Goal: Use online tool/utility: Utilize a website feature to perform a specific function

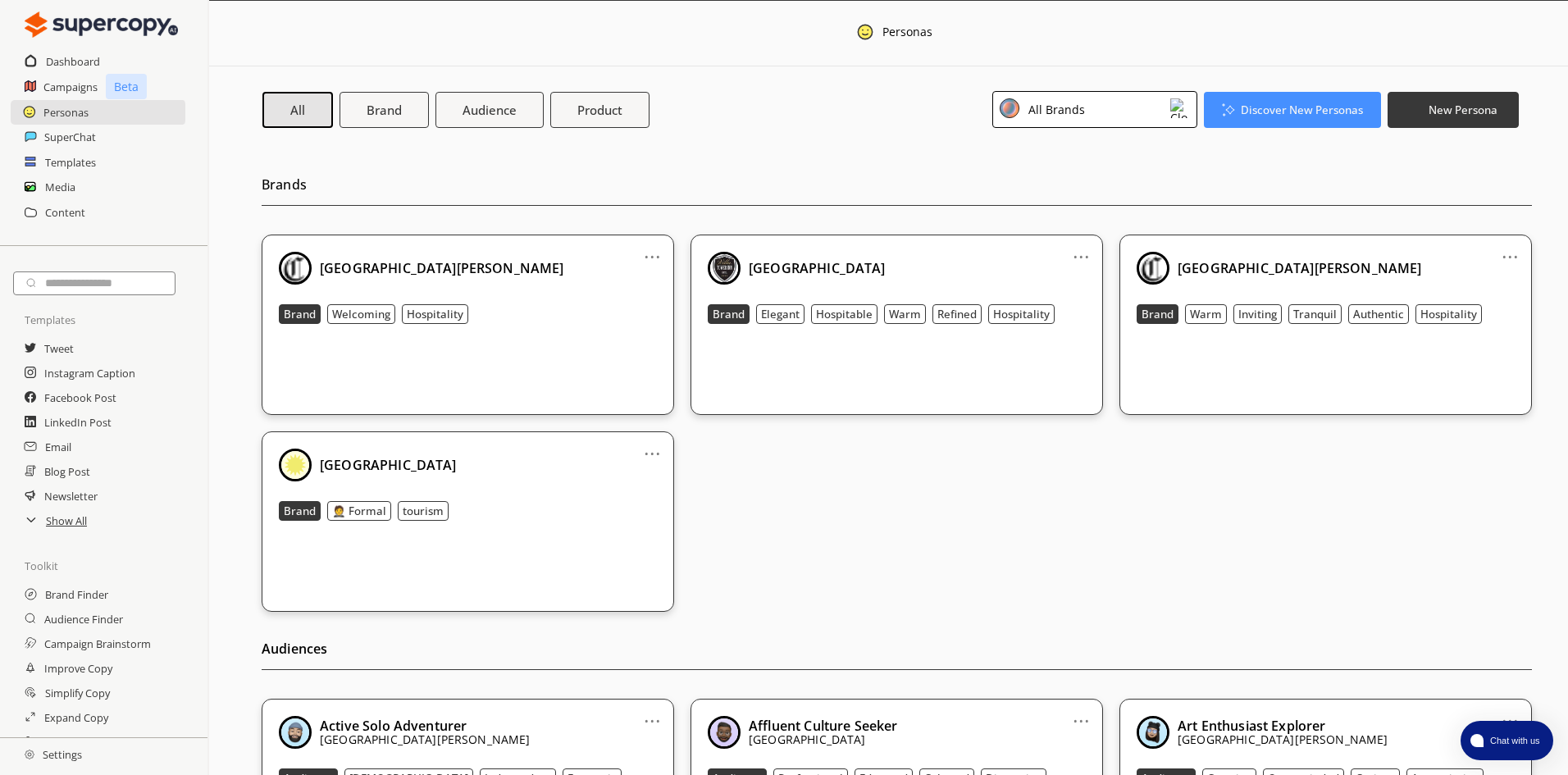
click at [453, 353] on div "Hotel [GEOGRAPHIC_DATA][PERSON_NAME] Hospitality" at bounding box center [468, 323] width 378 height 144
click at [1173, 371] on div "Hotel da Carlos Brand Warm Inviting Tranquil Authentic Hospitality" at bounding box center [1326, 323] width 378 height 144
click at [647, 251] on link "..." at bounding box center [651, 250] width 17 height 13
click at [483, 369] on div "Hotel [GEOGRAPHIC_DATA][PERSON_NAME] Hospitality" at bounding box center [468, 323] width 378 height 144
click at [391, 315] on button "Welcoming" at bounding box center [361, 314] width 68 height 19
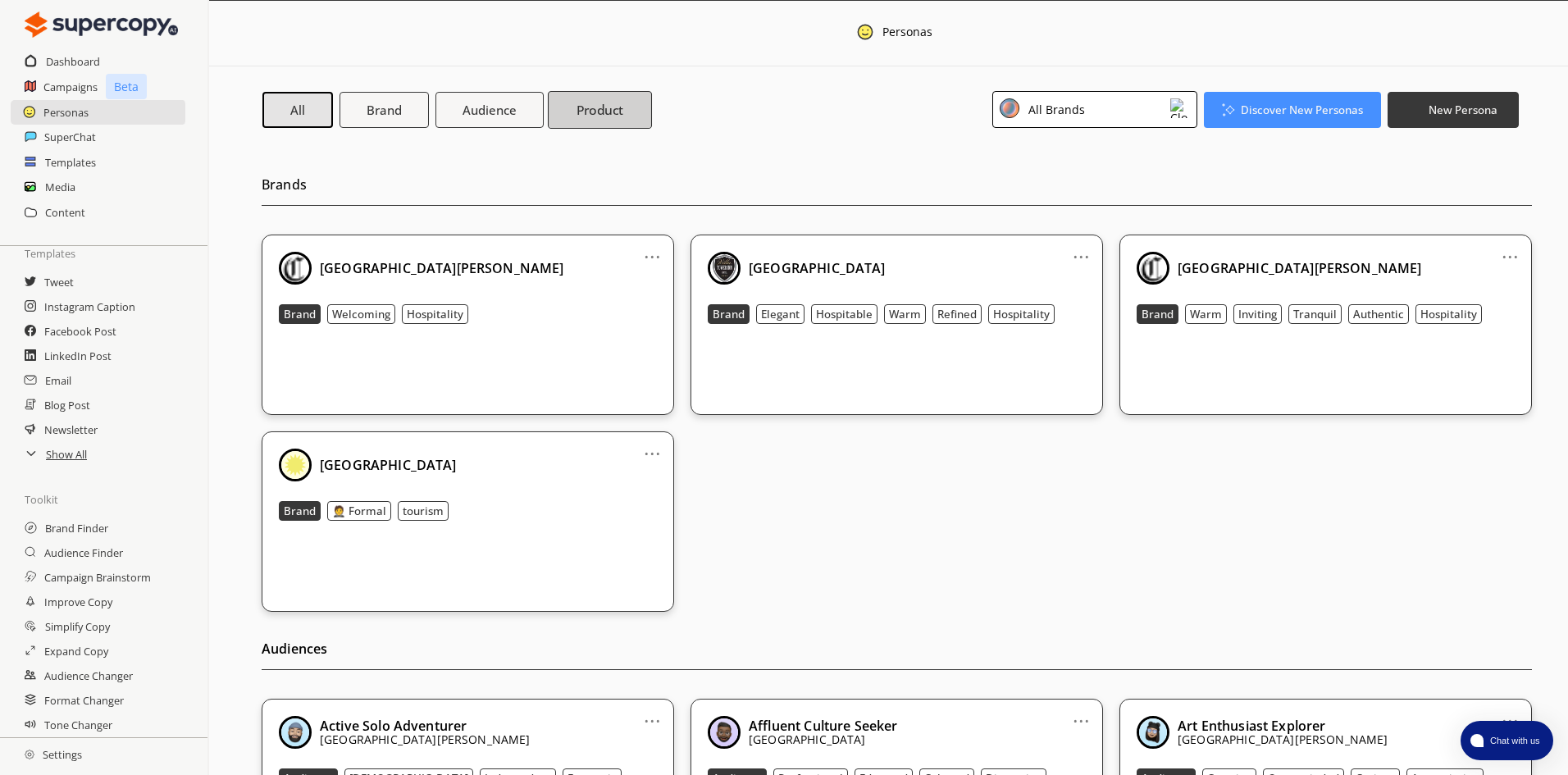
click at [605, 126] on button "Product" at bounding box center [600, 109] width 104 height 38
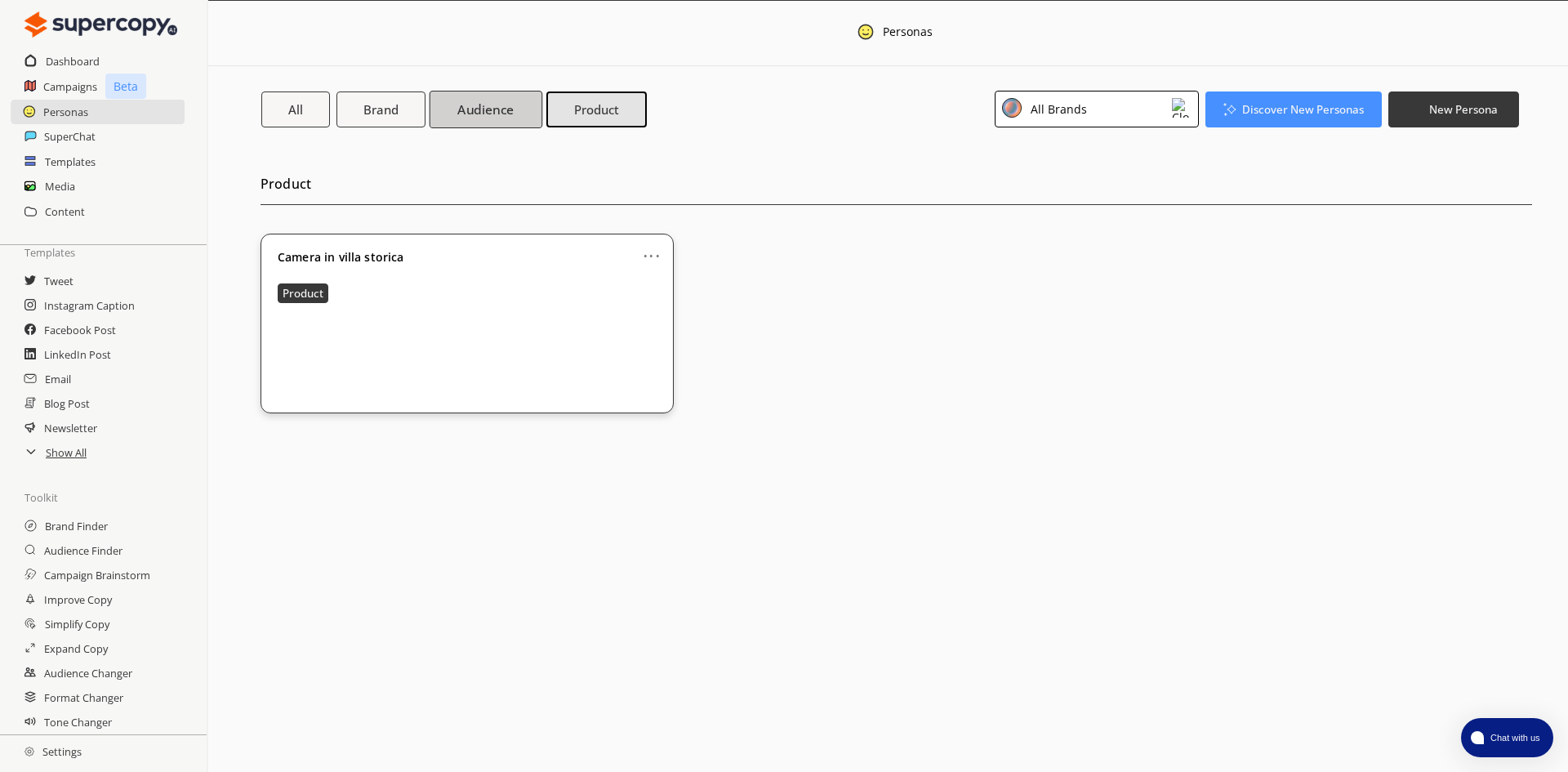
click at [493, 117] on b "Audience" at bounding box center [486, 108] width 56 height 17
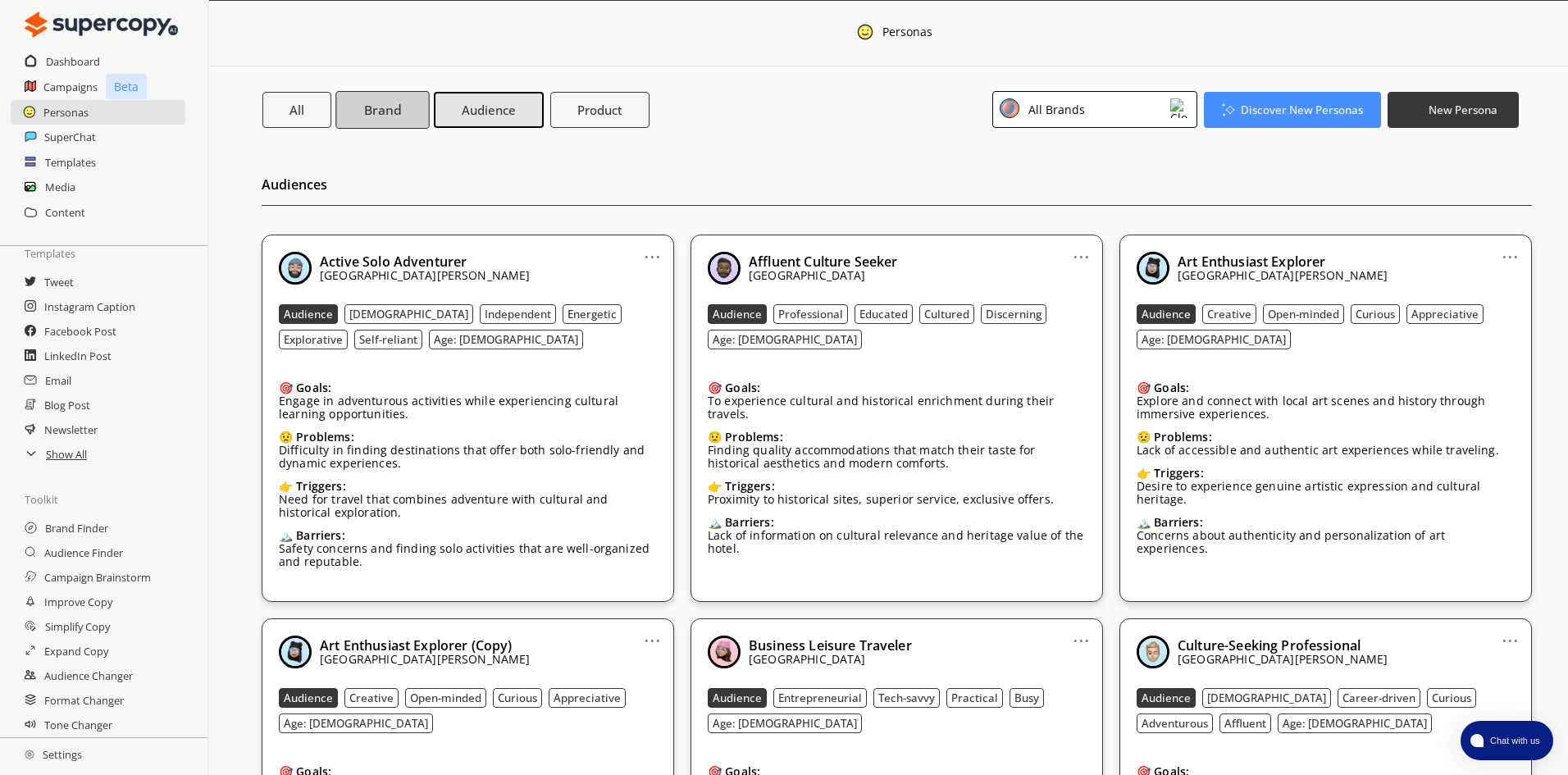
click at [403, 112] on button "Brand" at bounding box center [382, 109] width 94 height 38
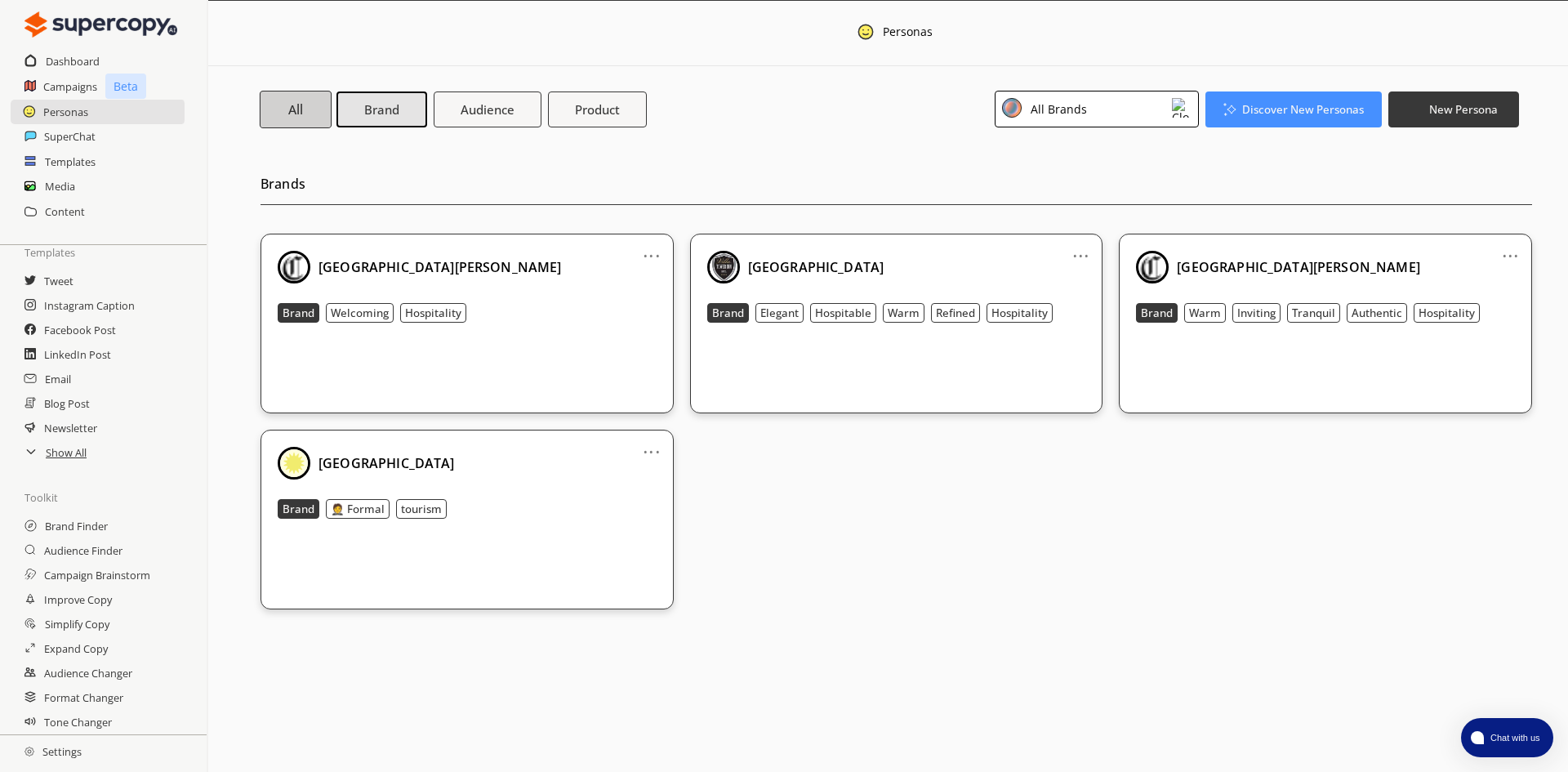
click at [320, 112] on button "All" at bounding box center [296, 108] width 72 height 38
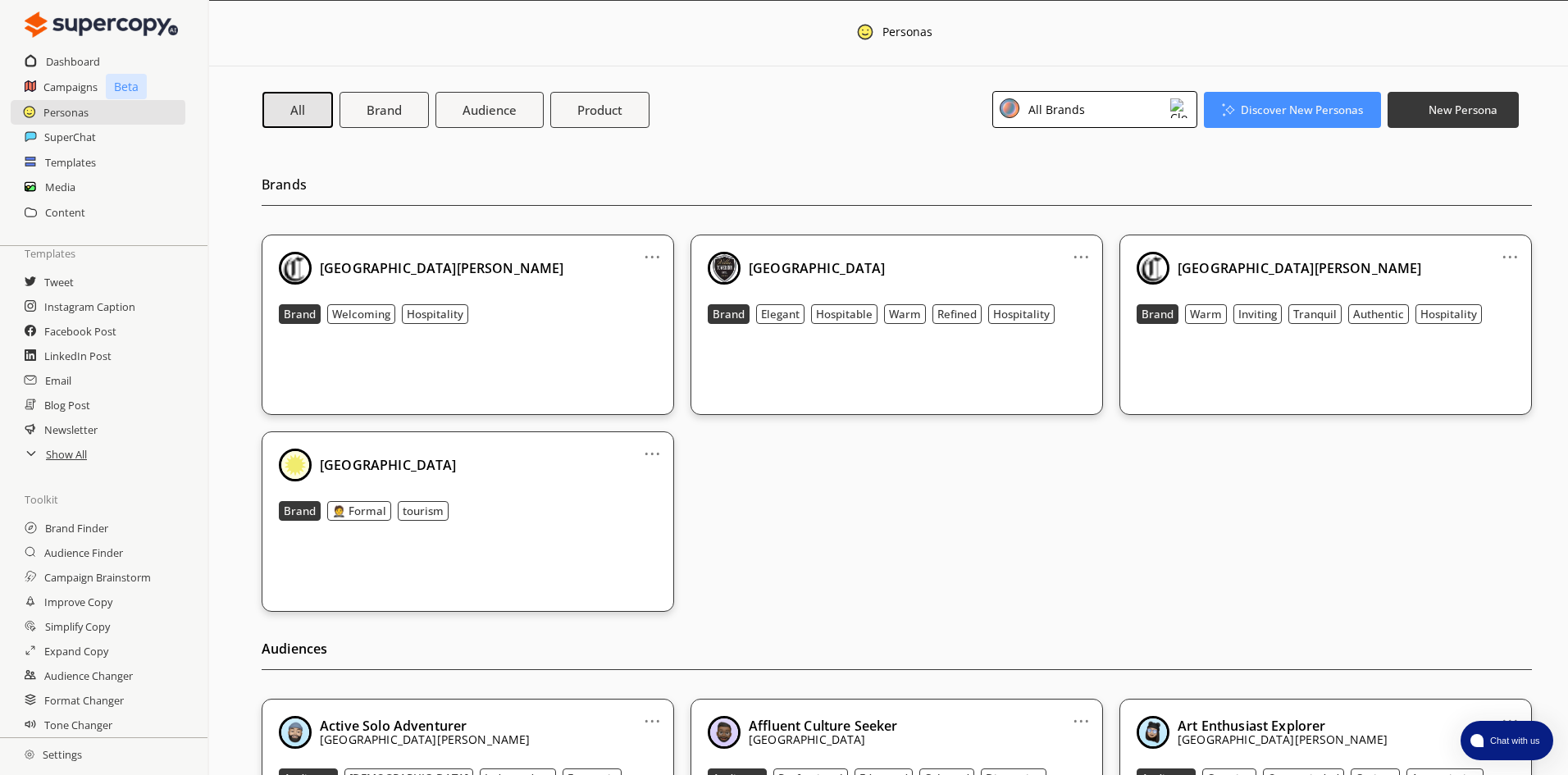
click at [567, 295] on div "Hotel [GEOGRAPHIC_DATA][PERSON_NAME] Hospitality" at bounding box center [468, 323] width 378 height 144
click at [652, 255] on link "..." at bounding box center [651, 250] width 17 height 13
click at [740, 460] on div "... Hotel Da Carlos Brand Welcoming Hospitality ... Hotel Villa Tower Inn Brand…" at bounding box center [896, 422] width 1270 height 377
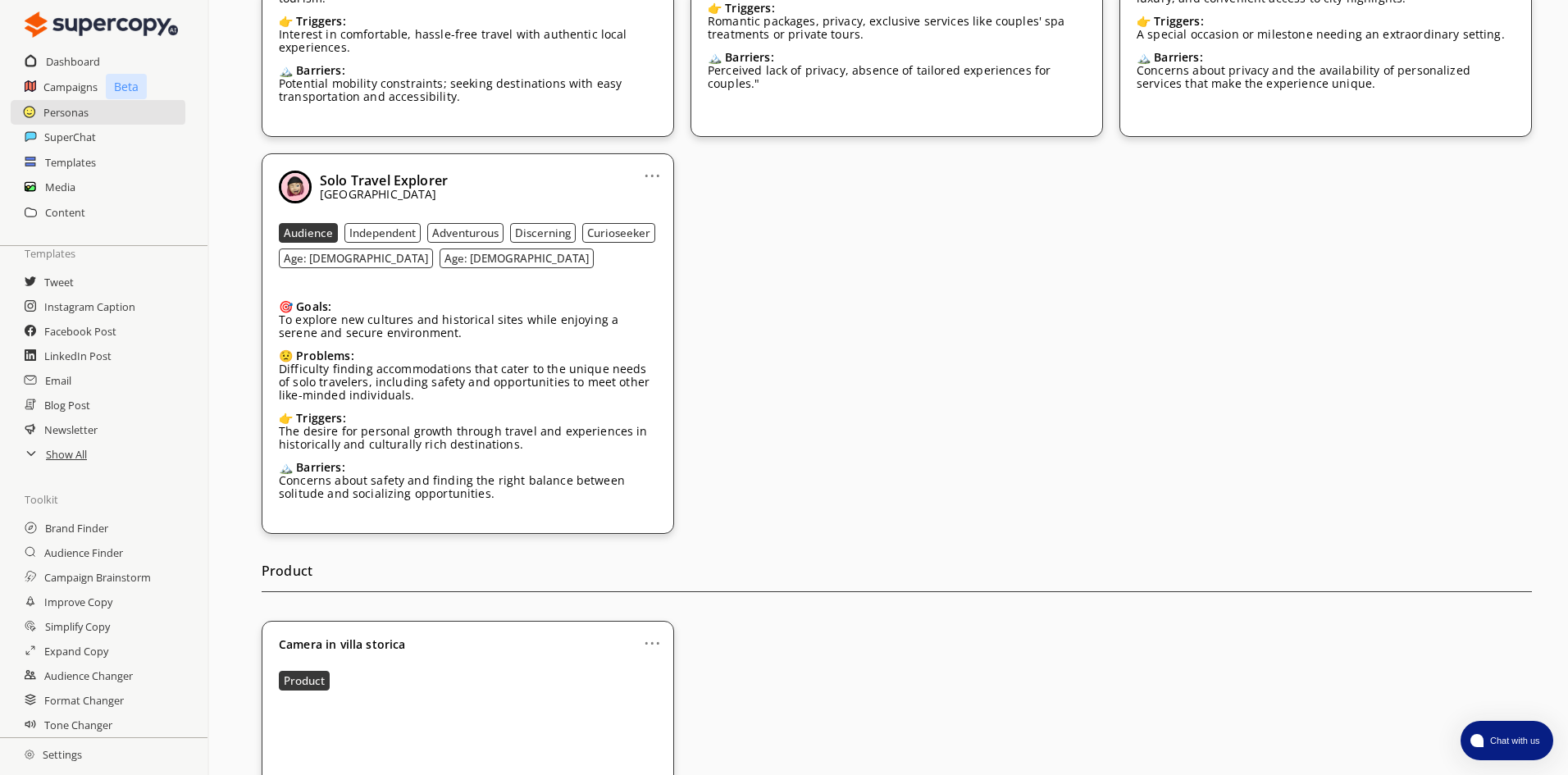
scroll to position [2649, 0]
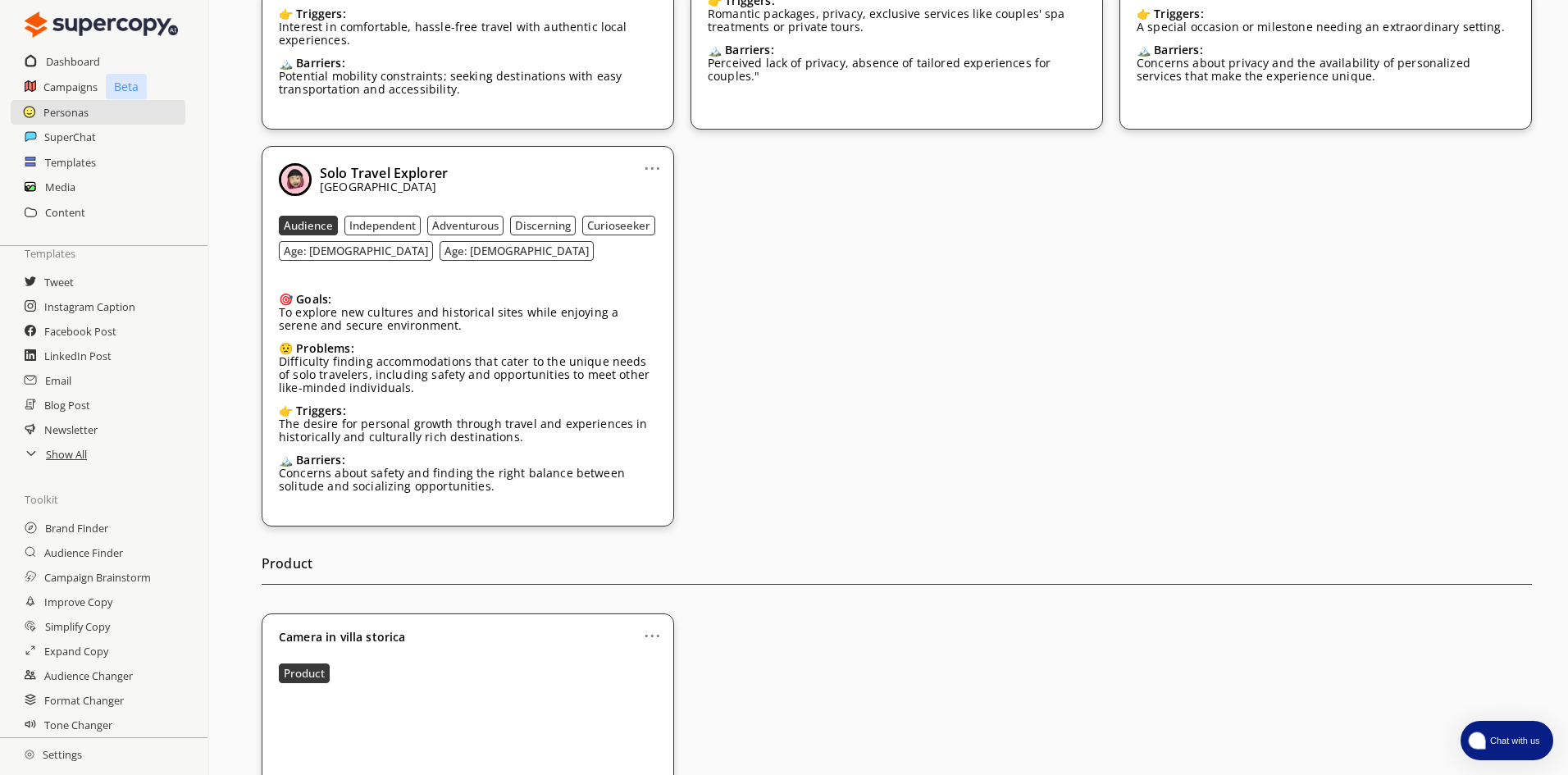
click at [1520, 725] on button "Chat with us" at bounding box center [1506, 741] width 93 height 40
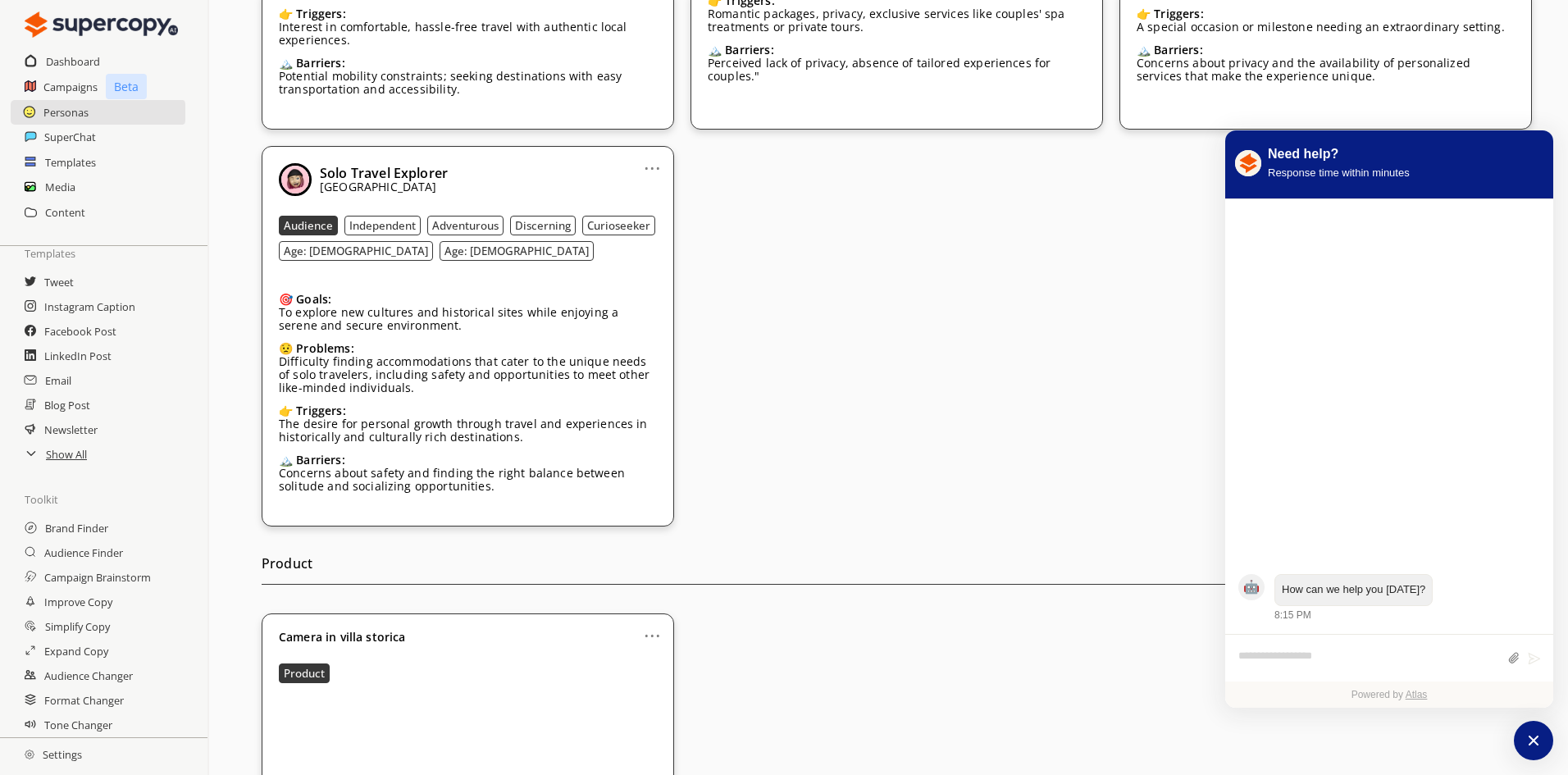
paste textarea "**********"
click at [1241, 642] on textarea "**********" at bounding box center [1368, 655] width 261 height 37
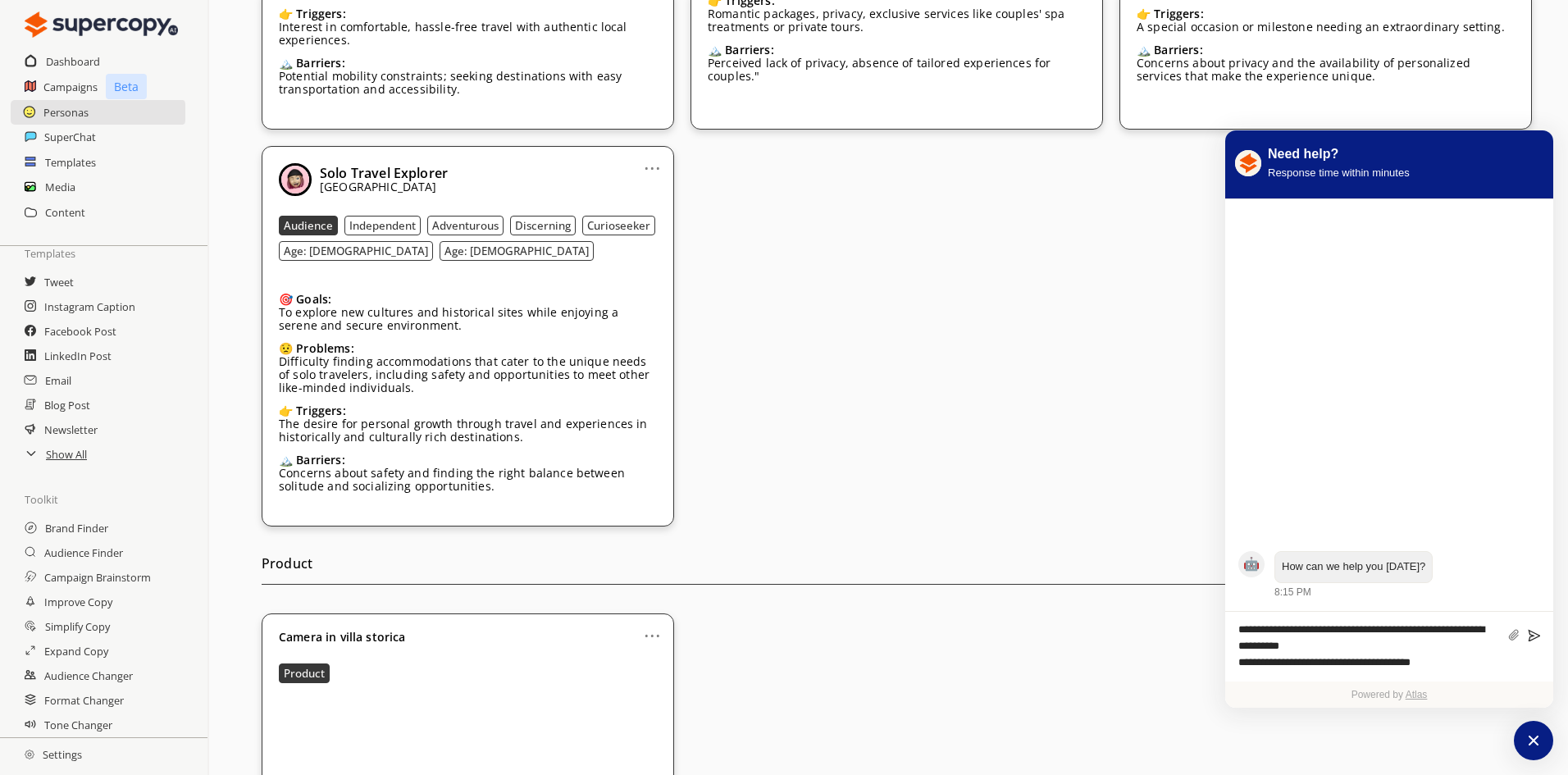
type textarea "**********"
click at [1532, 639] on icon "atlas-composer" at bounding box center [1534, 635] width 12 height 12
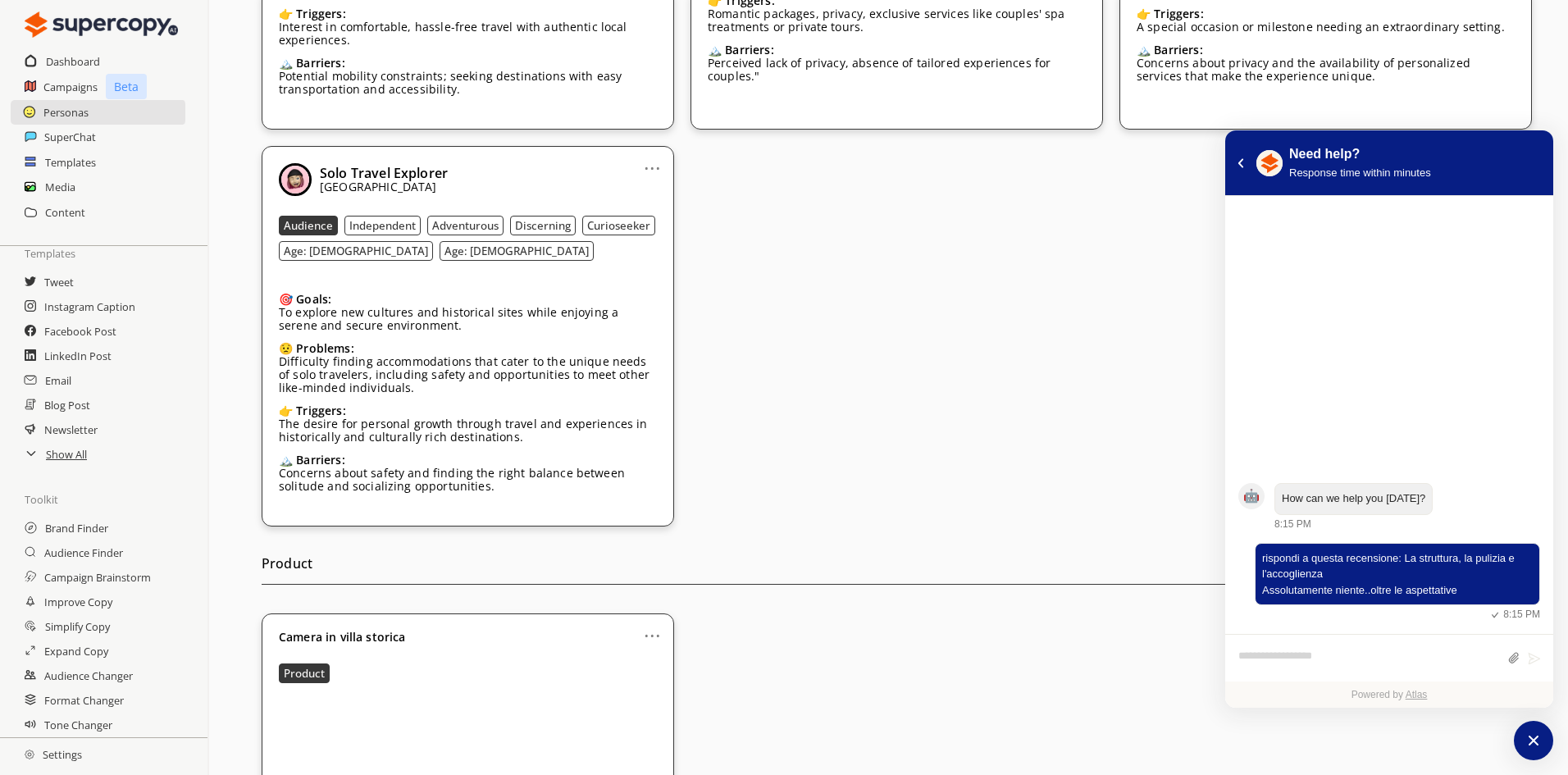
drag, startPoint x: 1471, startPoint y: 568, endPoint x: 1168, endPoint y: 606, distance: 305.4
click at [1168, 613] on div "... Camera in villa storica Product" at bounding box center [896, 703] width 1270 height 180
click at [1245, 165] on button "atlas-back-button" at bounding box center [1241, 163] width 18 height 18
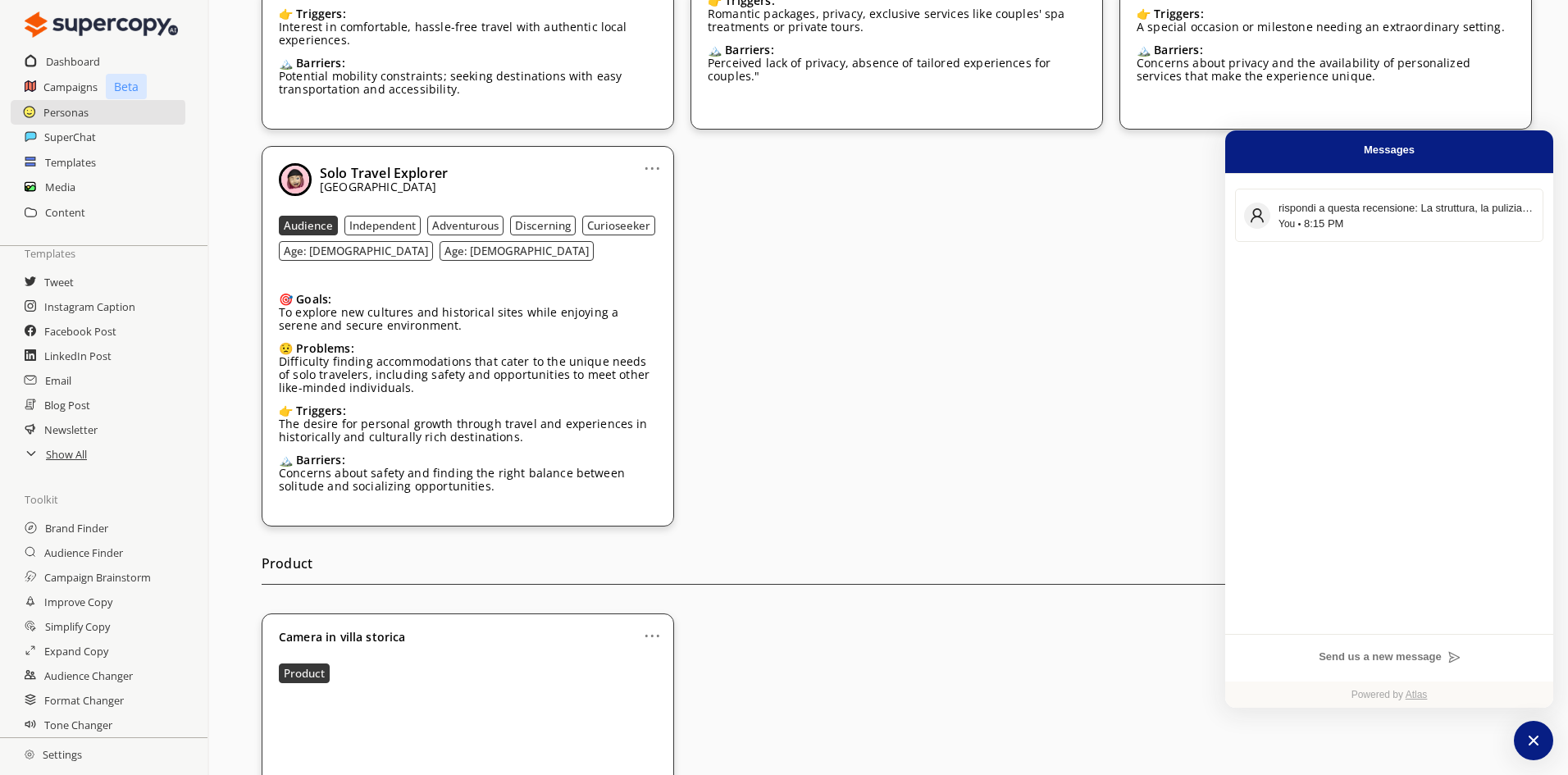
click at [1528, 735] on icon "atlas-launcher" at bounding box center [1534, 740] width 13 height 13
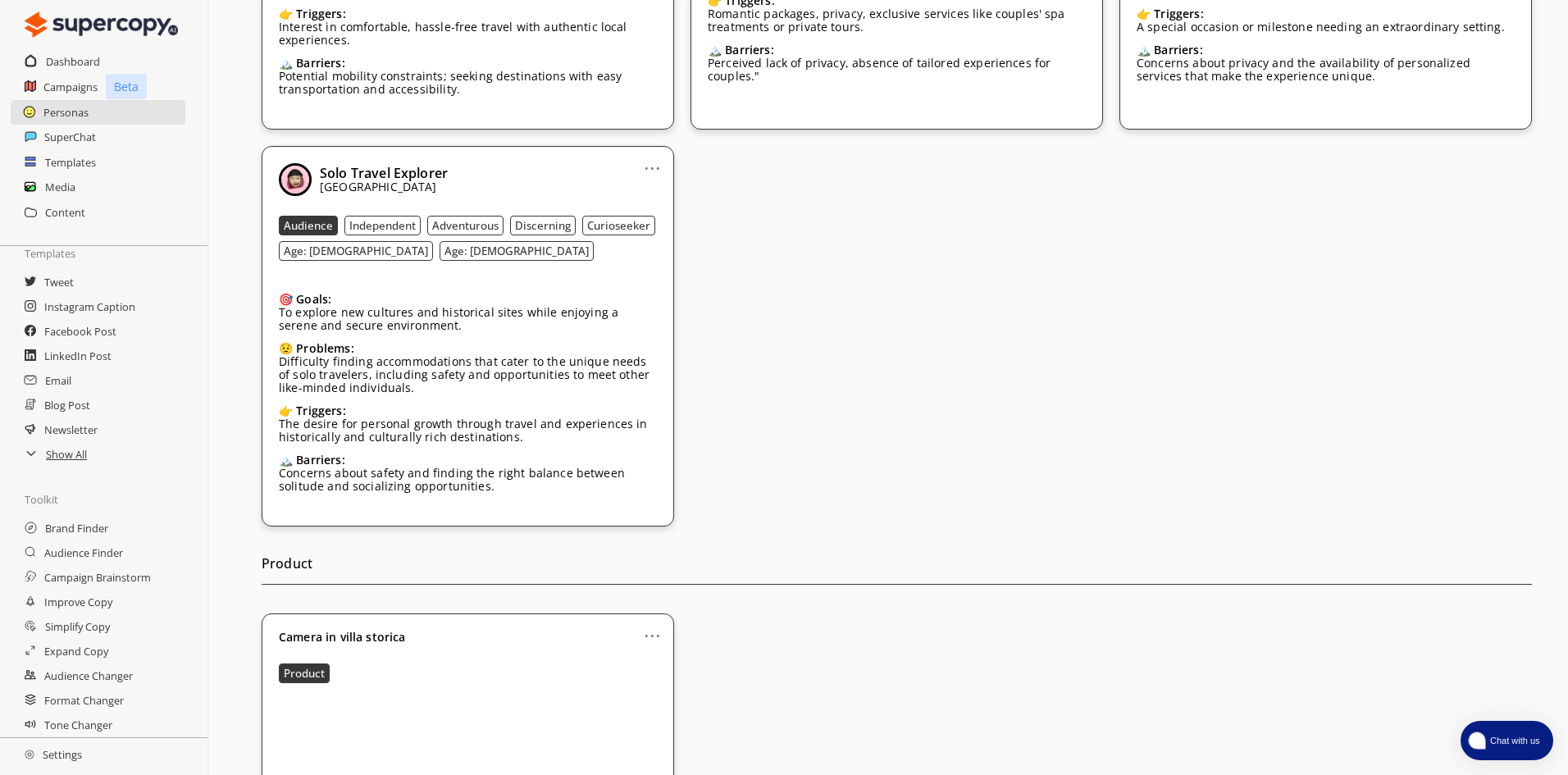
click at [1513, 750] on button "Chat with us" at bounding box center [1506, 741] width 93 height 40
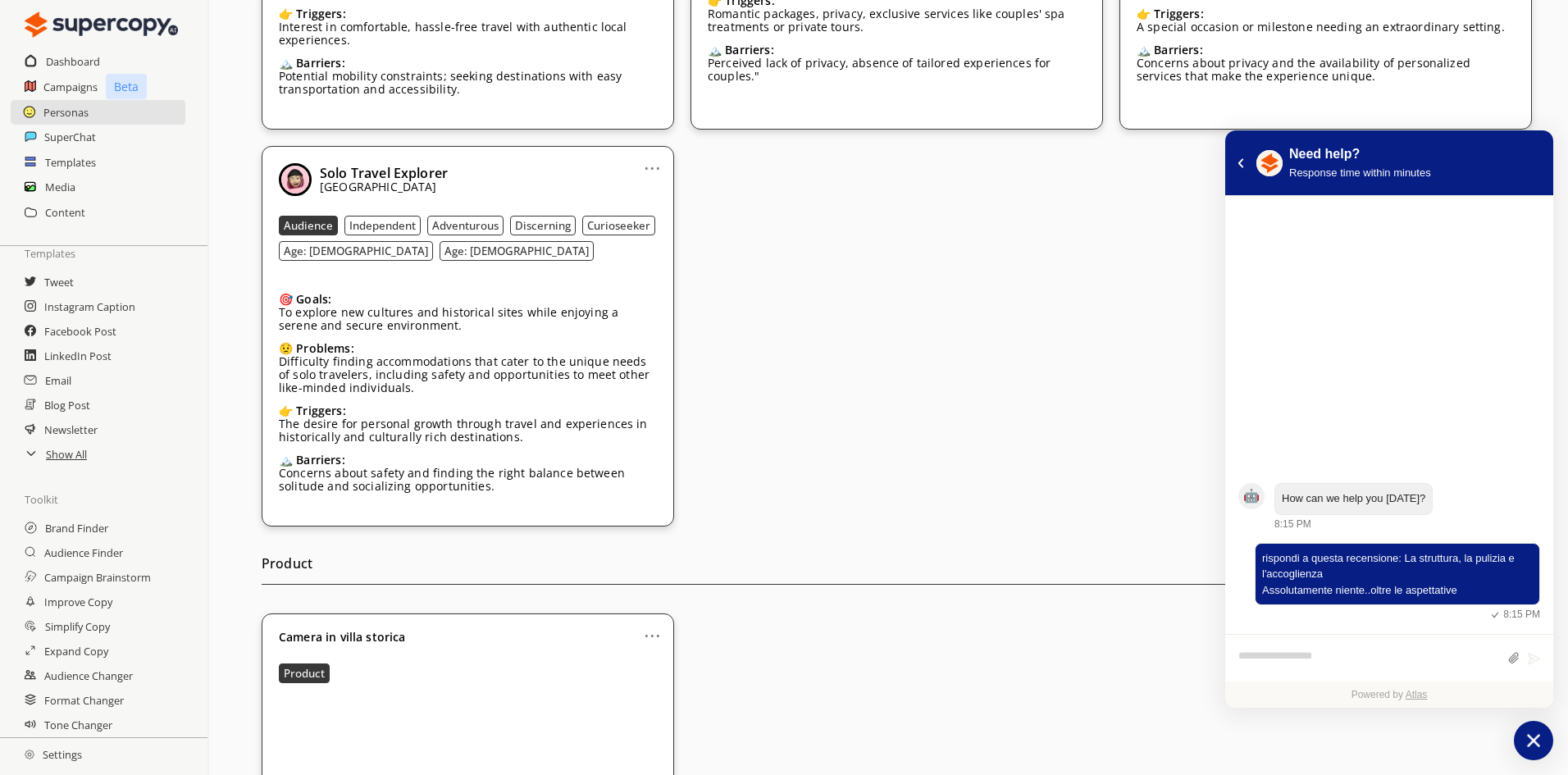
click at [1534, 730] on icon "atlas-launcher" at bounding box center [1534, 741] width 24 height 24
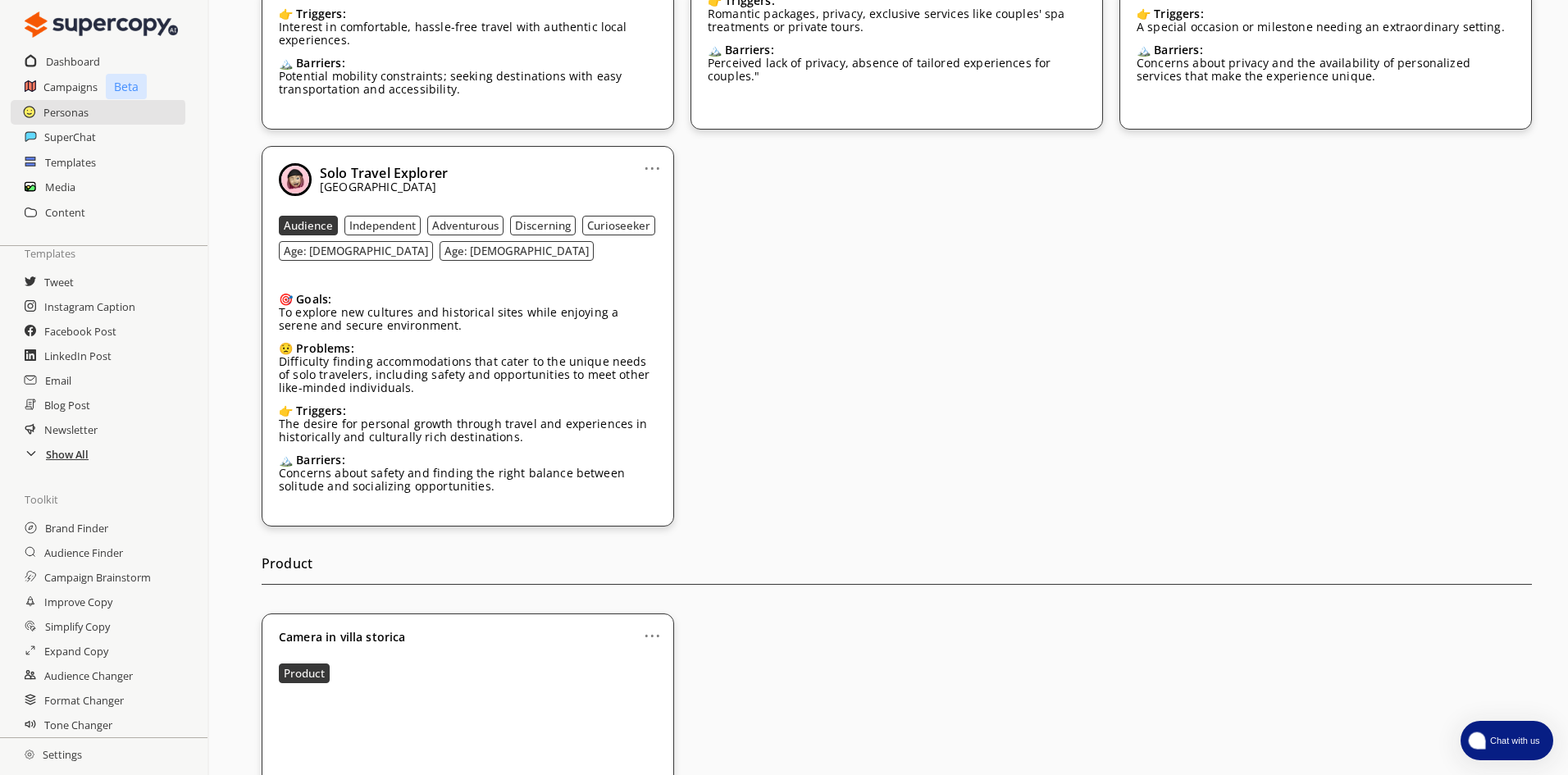
click at [53, 452] on h2 "Show All" at bounding box center [67, 454] width 42 height 25
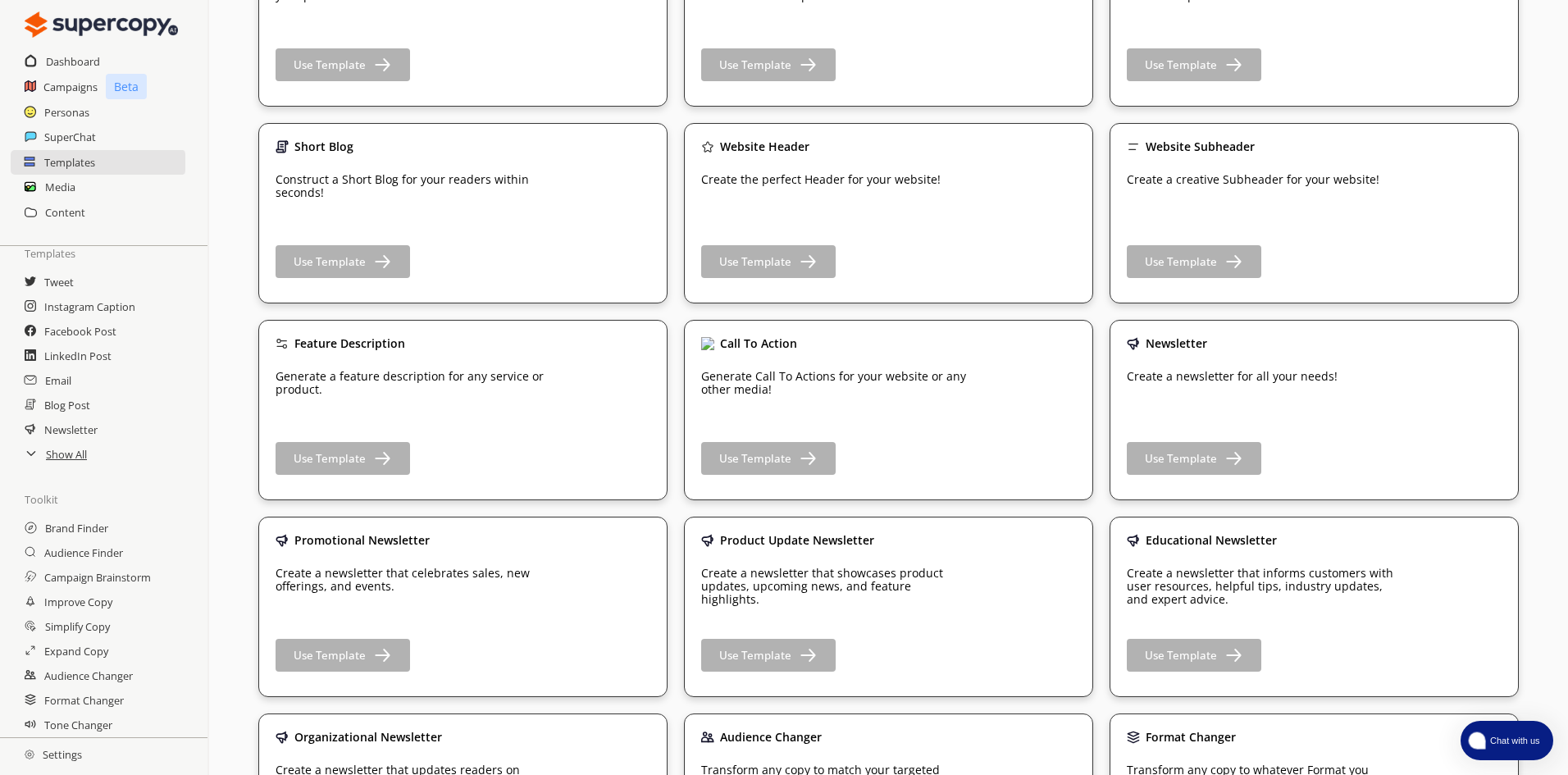
scroll to position [1230, 0]
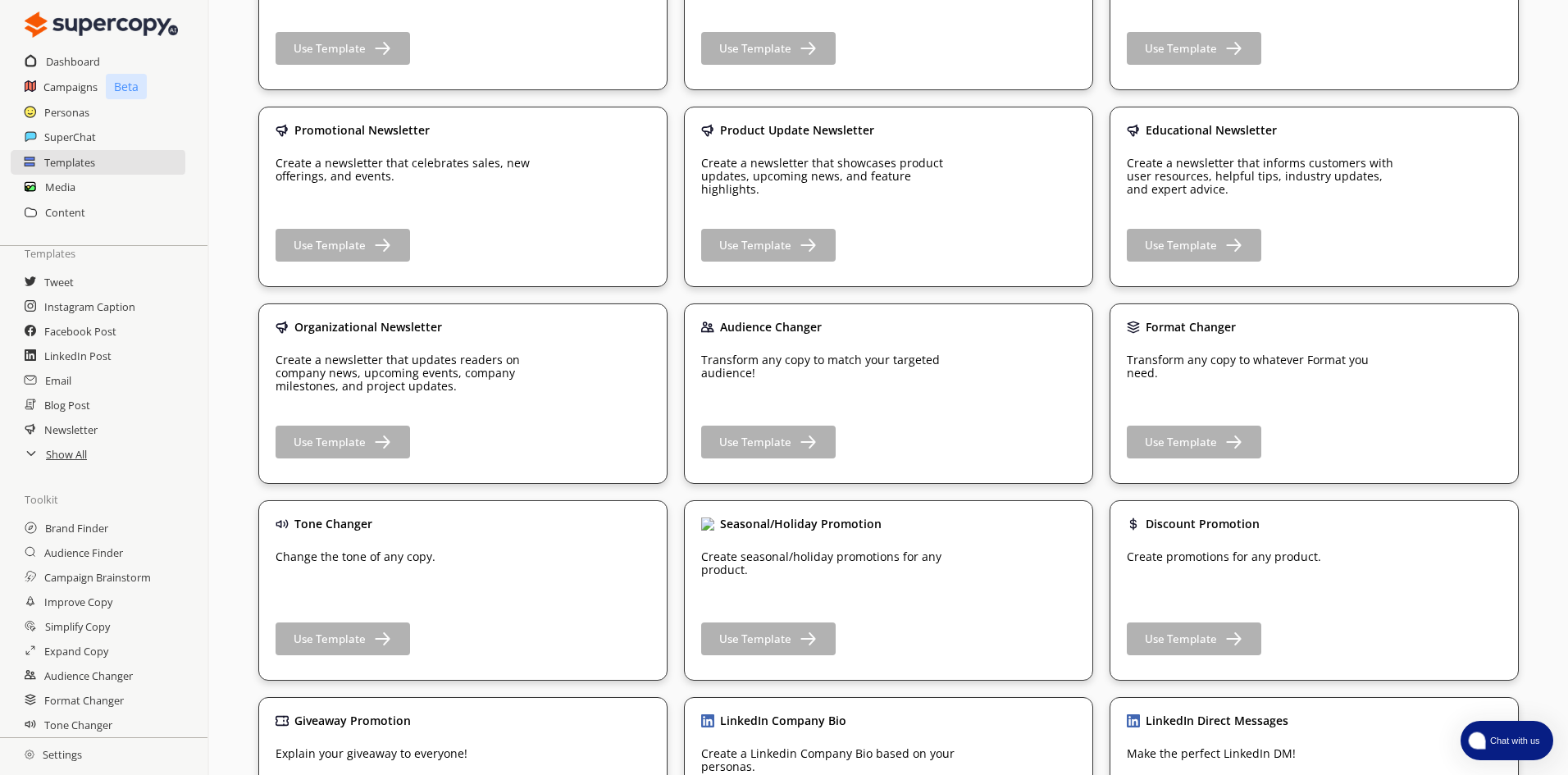
click at [63, 753] on h2 "Settings" at bounding box center [53, 754] width 107 height 33
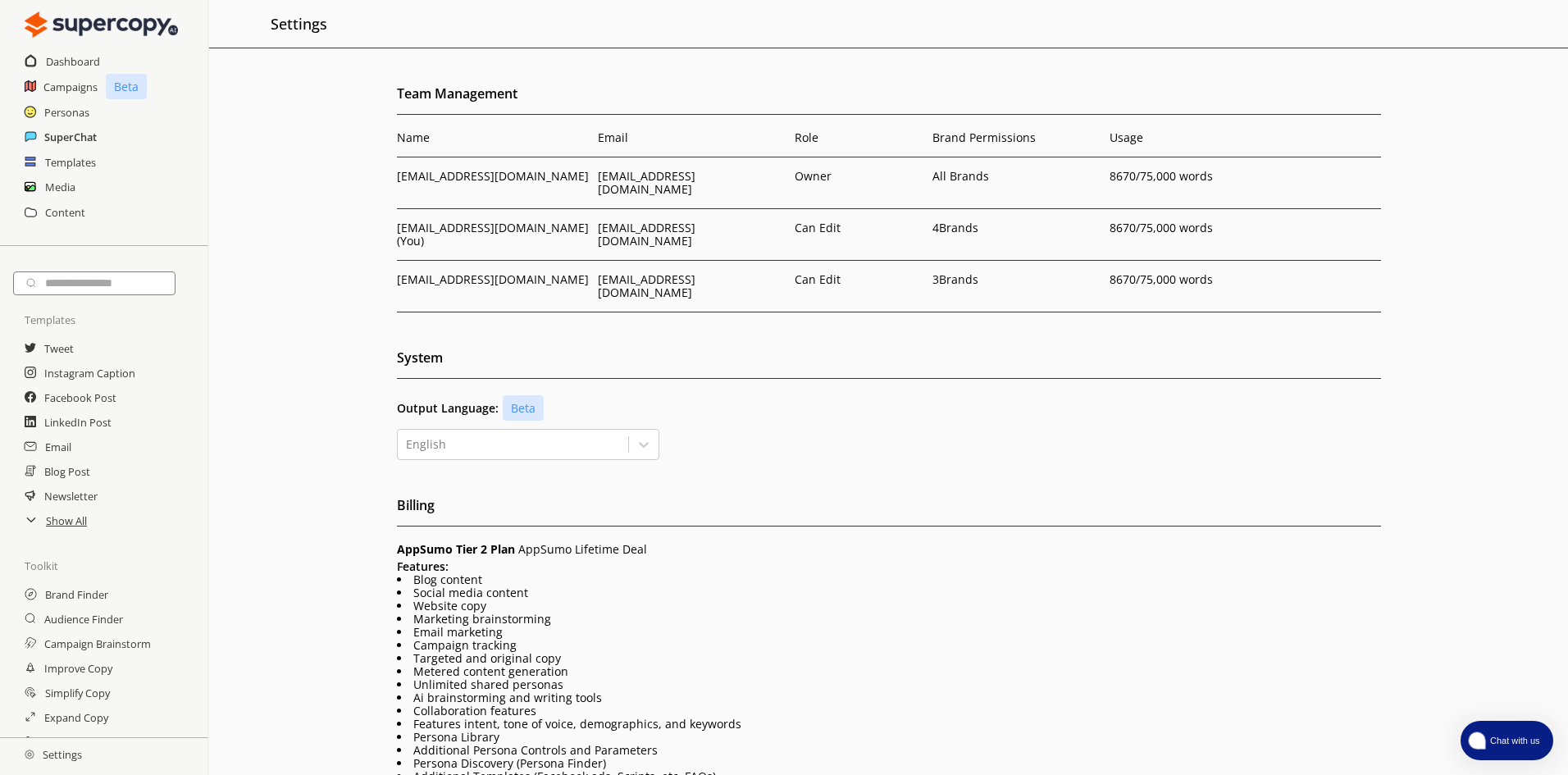
click at [54, 140] on h2 "SuperChat" at bounding box center [70, 137] width 52 height 25
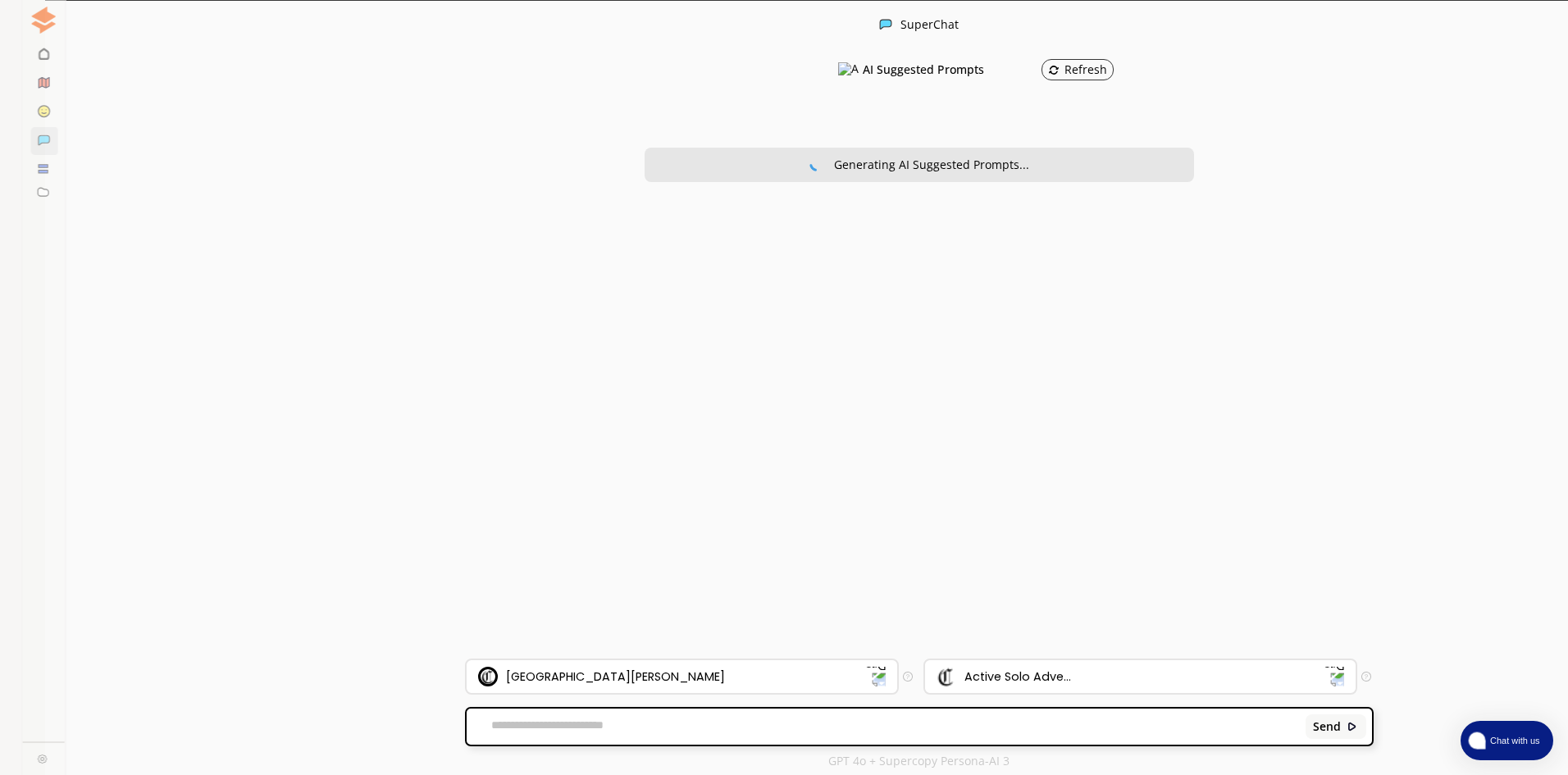
click at [569, 724] on textarea at bounding box center [883, 726] width 833 height 17
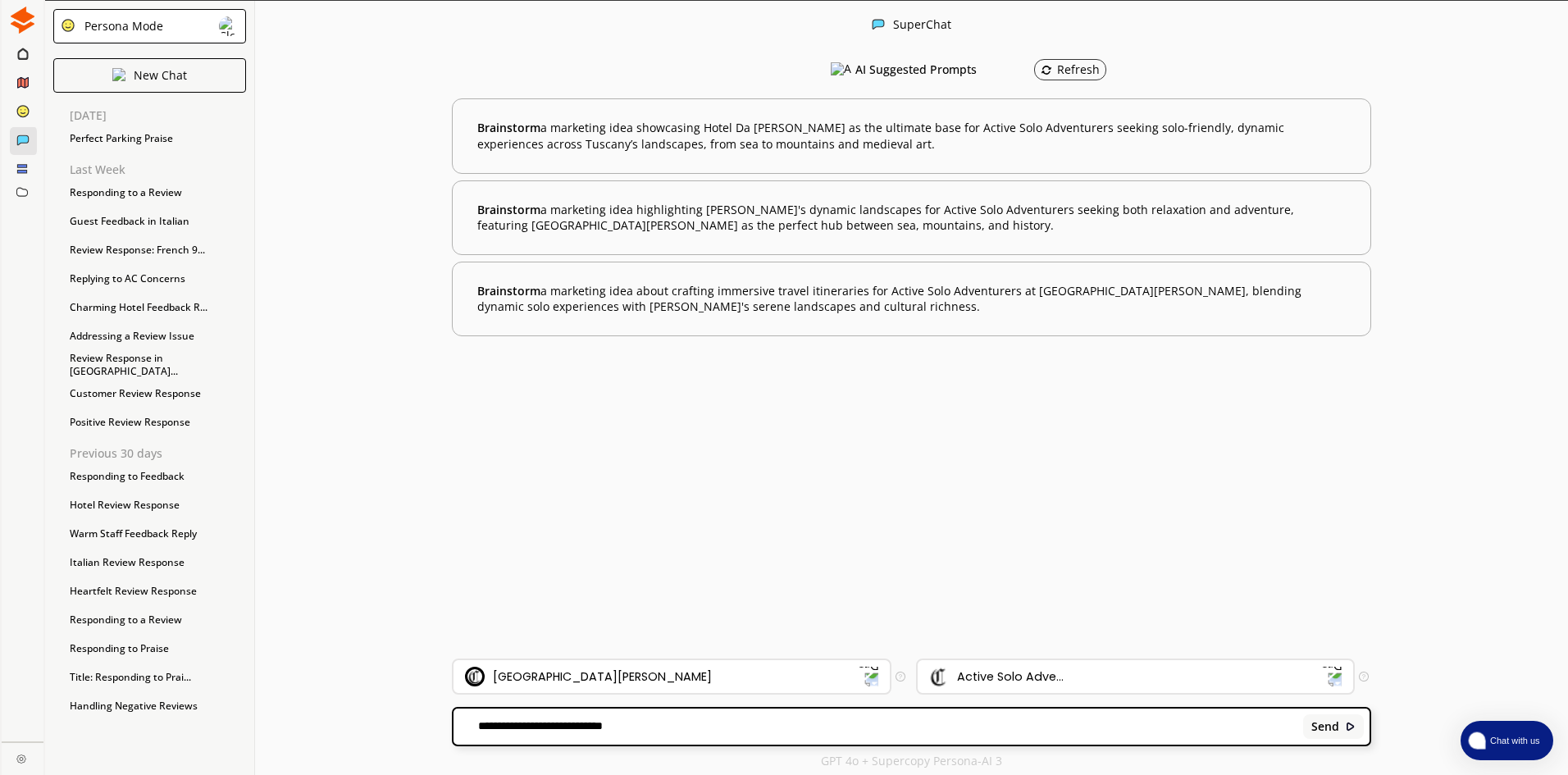
paste textarea "**********"
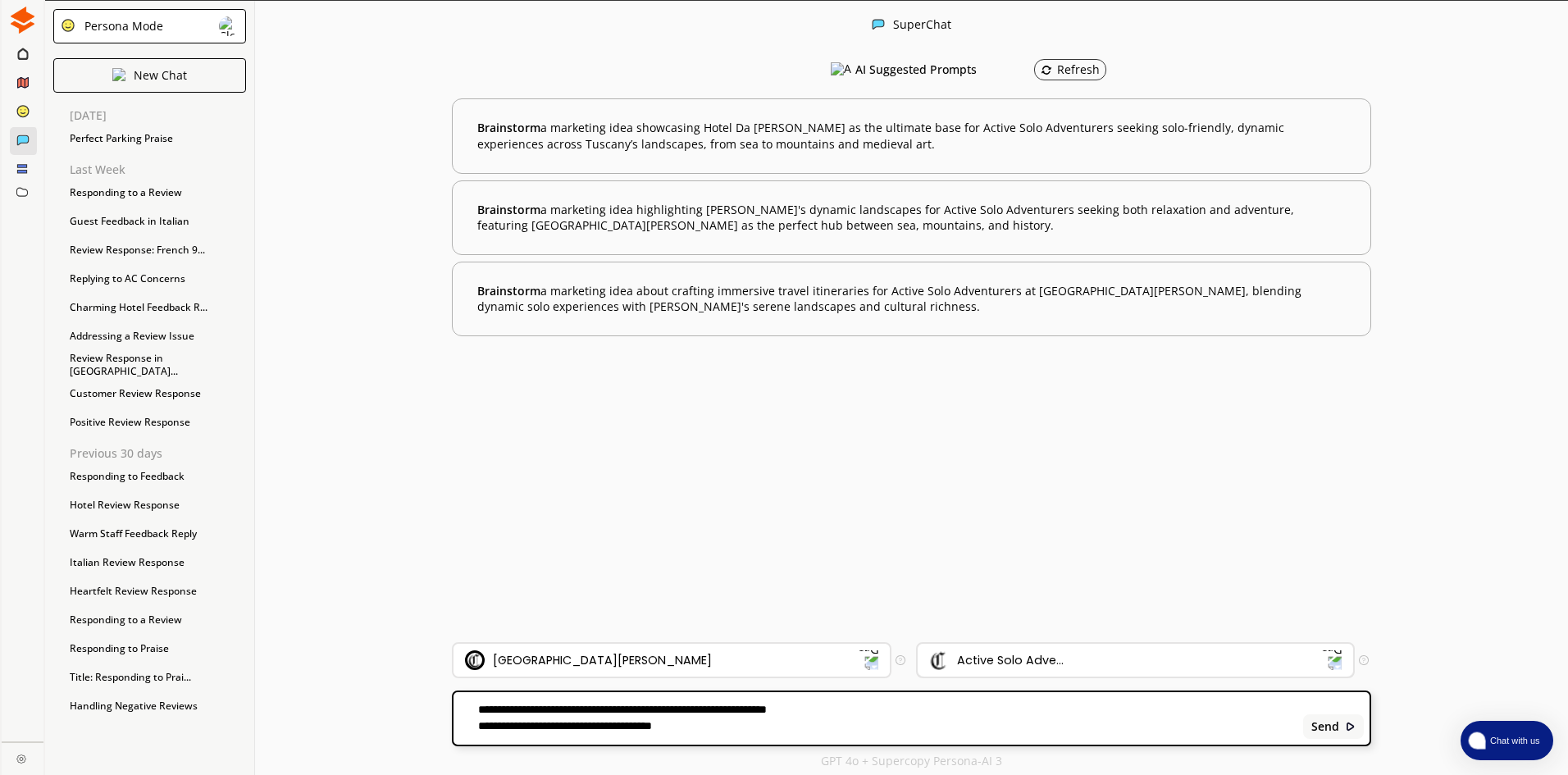
type textarea "**********"
click at [981, 657] on div "Active Solo Adve..." at bounding box center [1010, 659] width 107 height 13
drag, startPoint x: 722, startPoint y: 736, endPoint x: 551, endPoint y: 709, distance: 173.1
click at [551, 709] on div "**********" at bounding box center [911, 718] width 916 height 52
drag, startPoint x: 727, startPoint y: 733, endPoint x: 458, endPoint y: 701, distance: 270.9
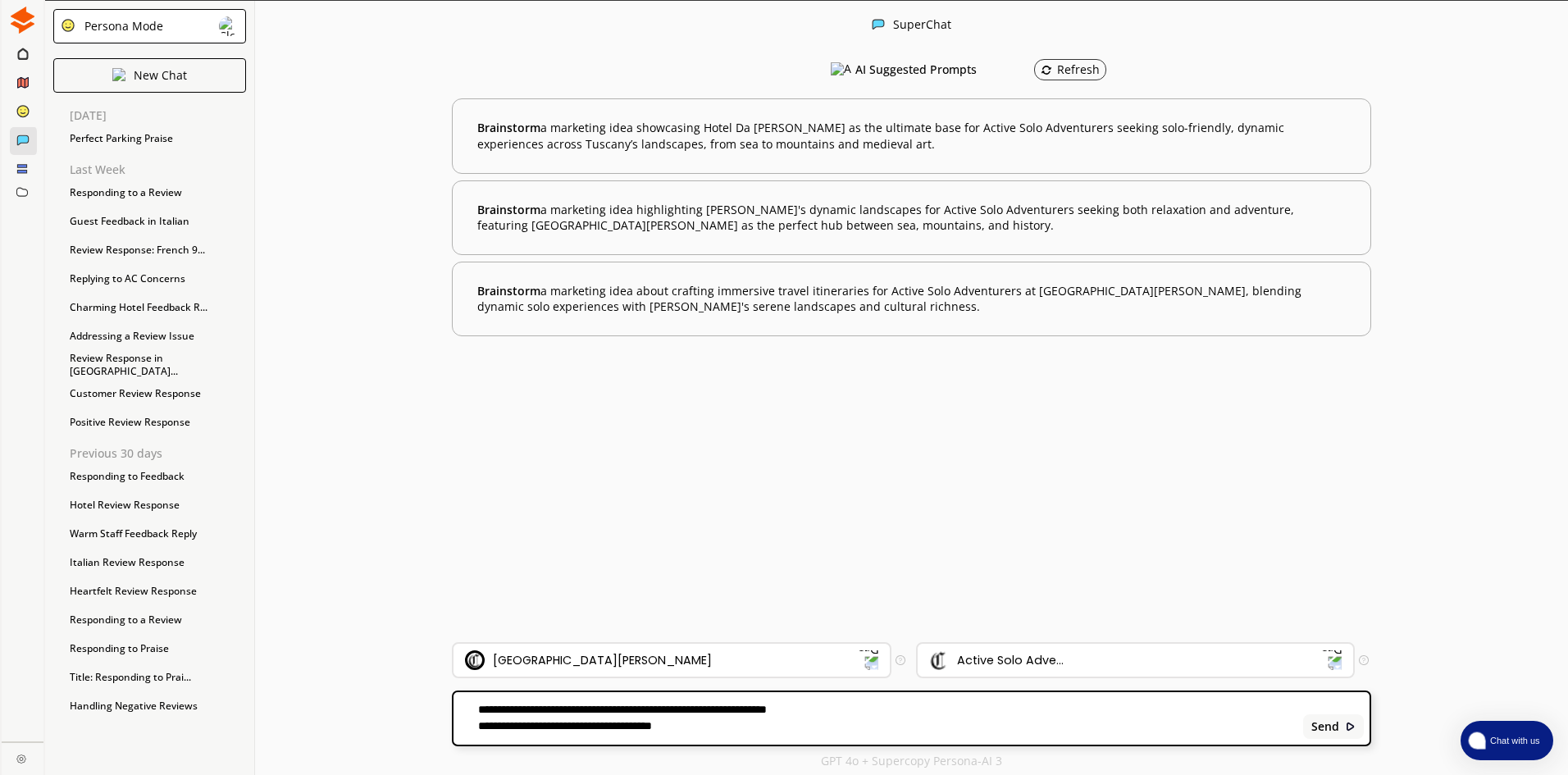
click at [458, 701] on div "SuperChat AI Suggested Prompts Refresh Brainstorm a marketing idea showcasing H…" at bounding box center [911, 388] width 1313 height 775
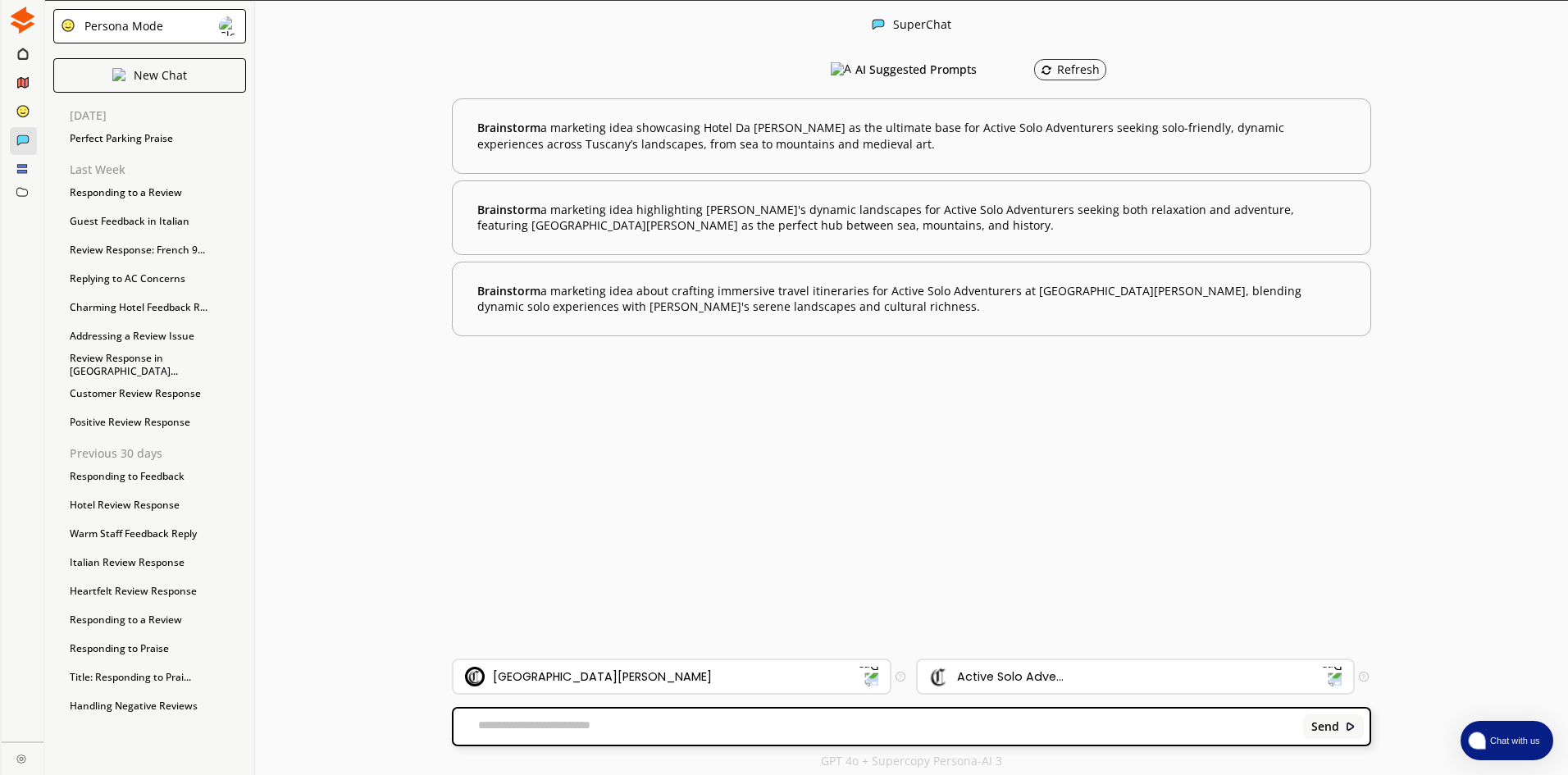
click at [733, 451] on div "AI Suggested Prompts Refresh Brainstorm a marketing idea showcasing Hotel Da Ca…" at bounding box center [911, 354] width 919 height 608
click at [1514, 723] on button "Chat with us" at bounding box center [1506, 741] width 93 height 40
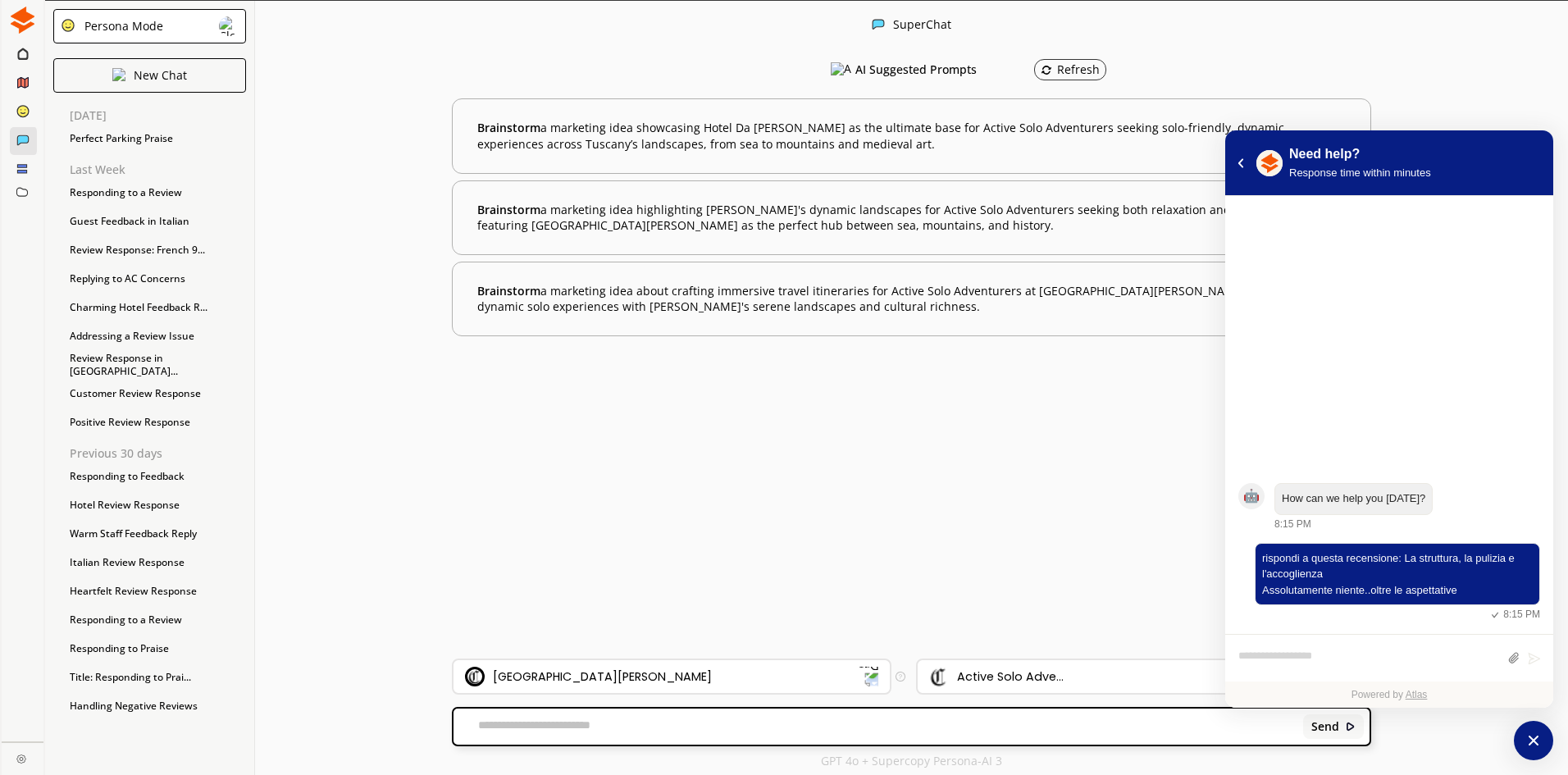
drag, startPoint x: 1480, startPoint y: 581, endPoint x: 1171, endPoint y: 441, distance: 339.2
click at [1171, 441] on div "AI Suggested Prompts Refresh Brainstorm a marketing idea showcasing Hotel Da Ca…" at bounding box center [911, 354] width 919 height 608
click at [1239, 164] on icon "atlas-back-button" at bounding box center [1240, 163] width 6 height 10
